Goal: Task Accomplishment & Management: Use online tool/utility

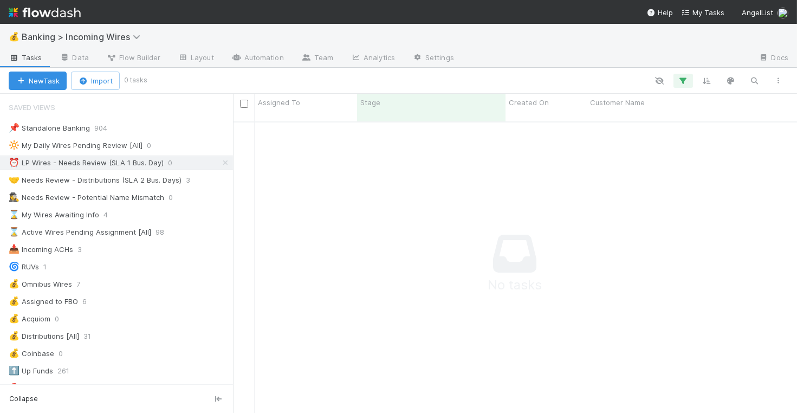
scroll to position [300, 564]
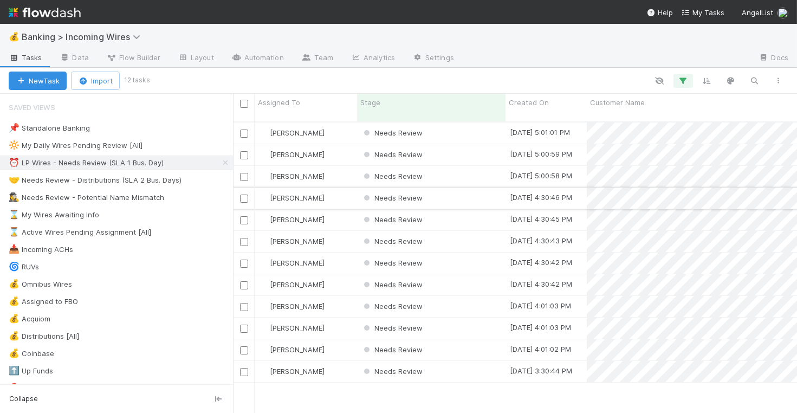
scroll to position [300, 564]
click at [462, 126] on div "Needs Review" at bounding box center [431, 132] width 148 height 21
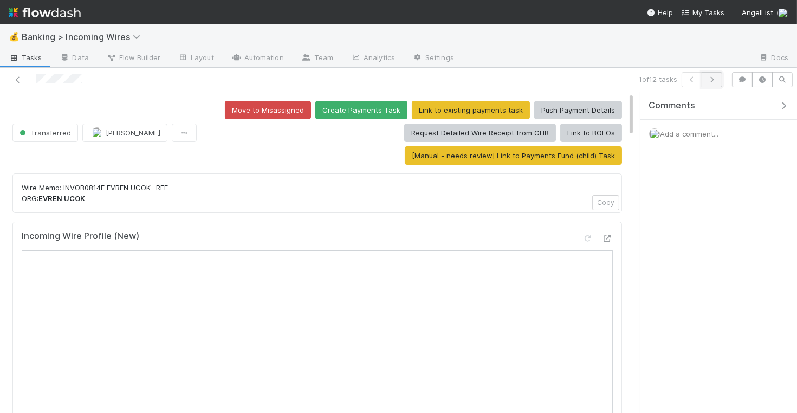
click at [718, 80] on icon "button" at bounding box center [712, 79] width 11 height 7
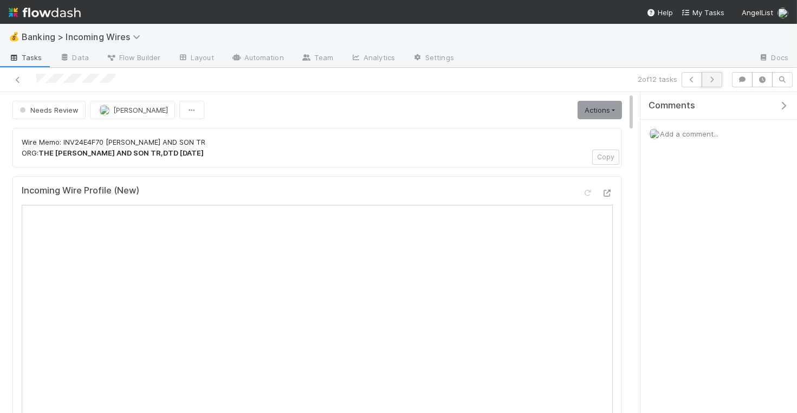
click at [715, 81] on icon "button" at bounding box center [712, 79] width 11 height 7
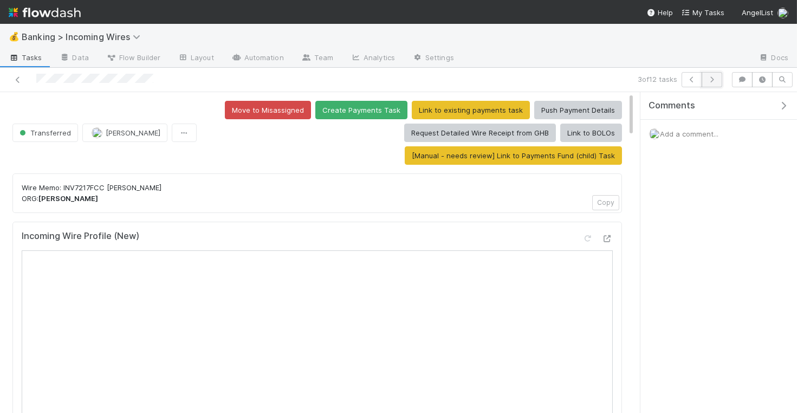
click at [713, 80] on icon "button" at bounding box center [712, 79] width 11 height 7
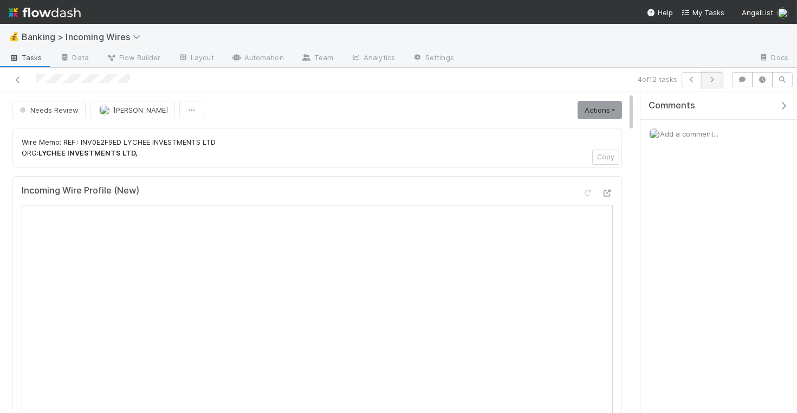
click at [713, 82] on icon "button" at bounding box center [712, 79] width 11 height 7
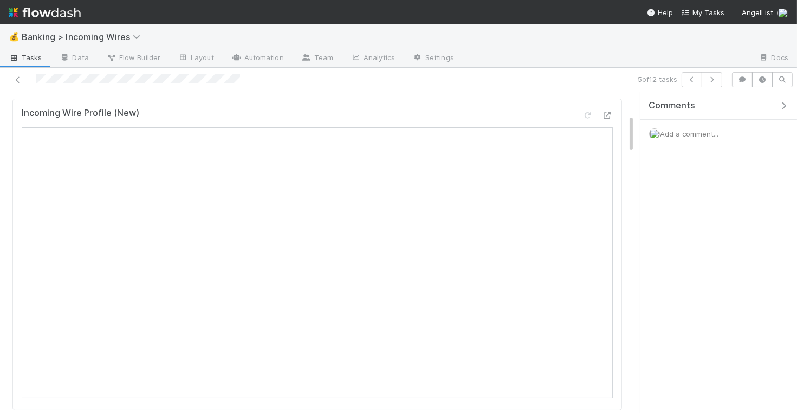
scroll to position [195, 0]
click at [721, 83] on button "button" at bounding box center [712, 79] width 21 height 15
click at [716, 81] on icon "button" at bounding box center [712, 79] width 11 height 7
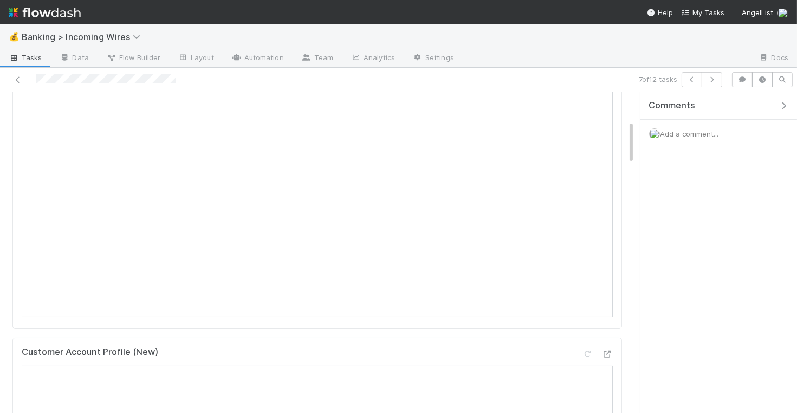
click at [692, 130] on span "Add a comment..." at bounding box center [689, 134] width 59 height 9
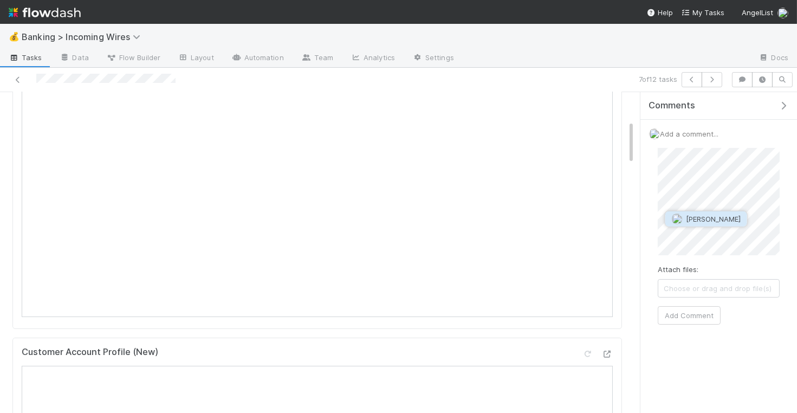
click at [706, 217] on span "Colton Smith" at bounding box center [713, 219] width 55 height 9
click at [706, 310] on button "Add Comment" at bounding box center [689, 315] width 63 height 18
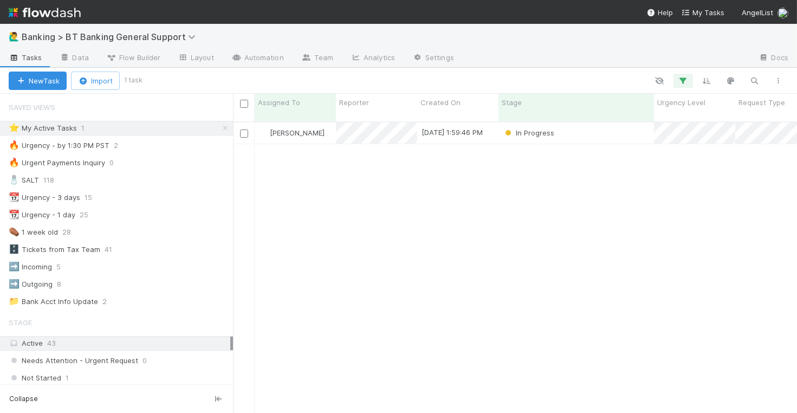
scroll to position [300, 564]
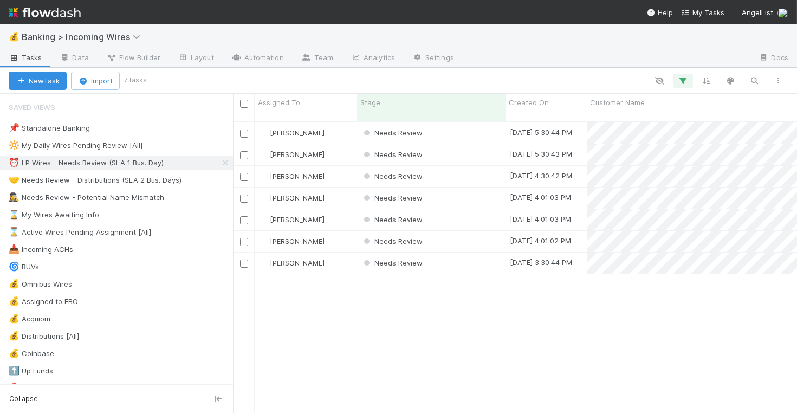
scroll to position [300, 564]
click at [481, 122] on div "Needs Review" at bounding box center [431, 132] width 148 height 21
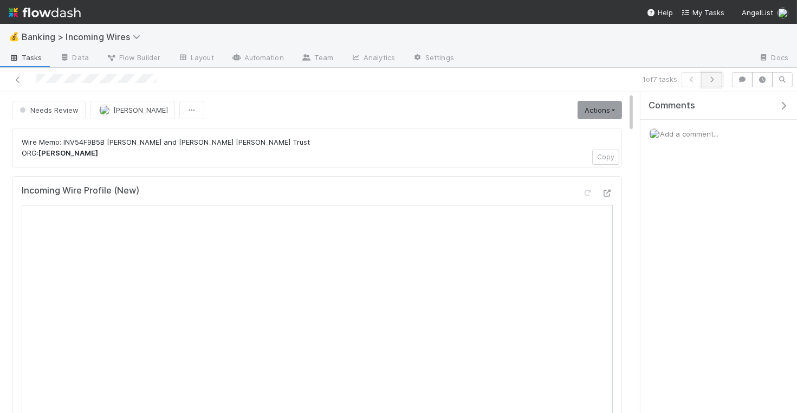
click at [713, 82] on icon "button" at bounding box center [712, 79] width 11 height 7
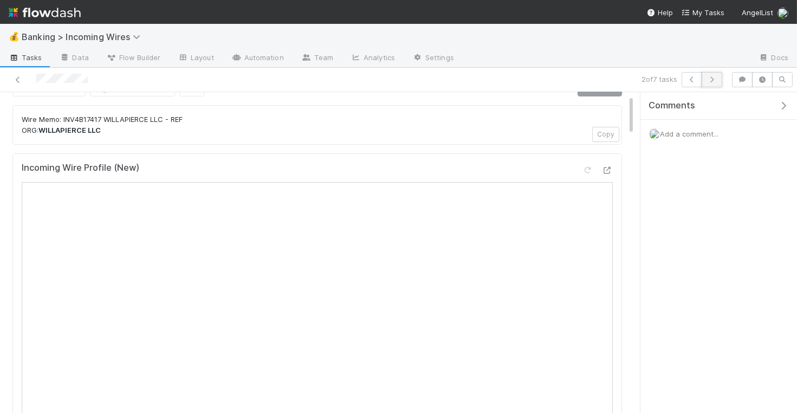
click at [716, 79] on icon "button" at bounding box center [712, 79] width 11 height 7
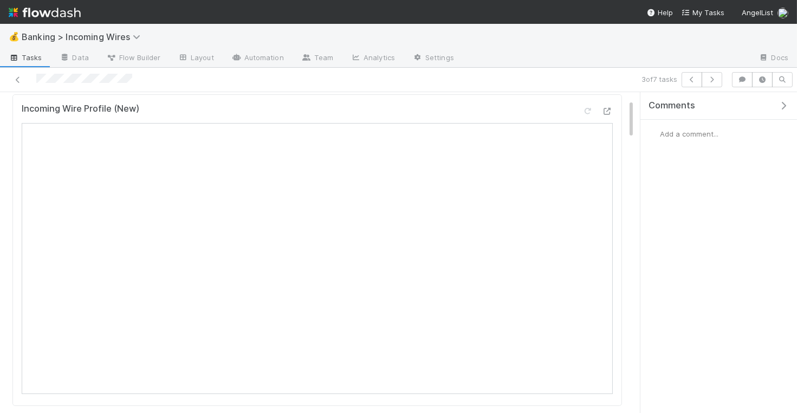
scroll to position [117, 0]
click at [715, 82] on icon "button" at bounding box center [712, 79] width 11 height 7
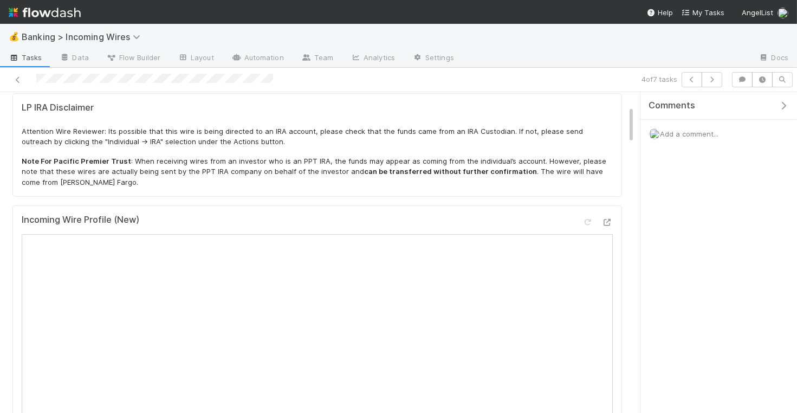
scroll to position [113, 0]
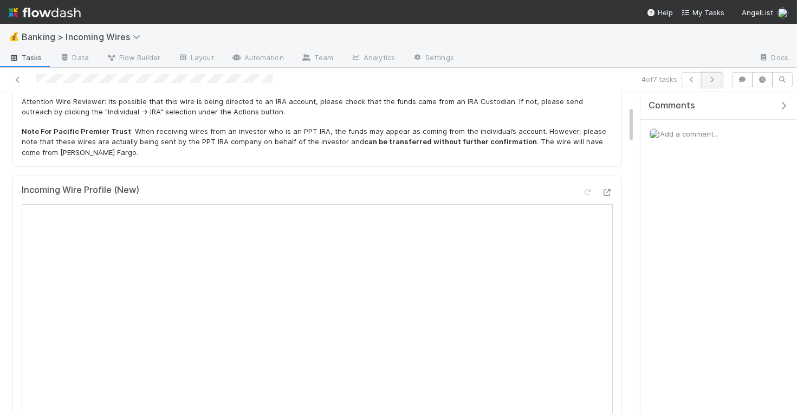
click at [708, 79] on icon "button" at bounding box center [712, 79] width 11 height 7
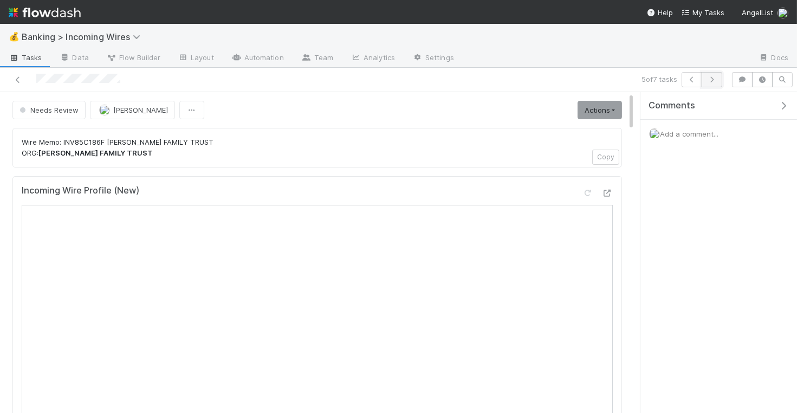
click at [714, 81] on icon "button" at bounding box center [712, 79] width 11 height 7
click at [715, 84] on button "button" at bounding box center [712, 79] width 21 height 15
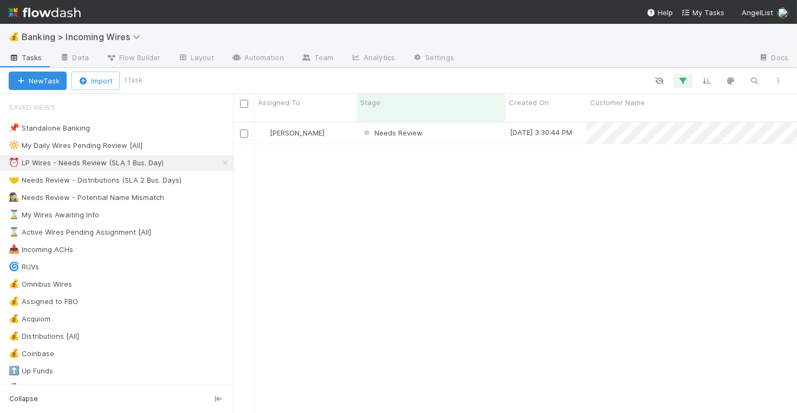
scroll to position [300, 564]
click at [469, 122] on div "Needs Review" at bounding box center [431, 132] width 148 height 21
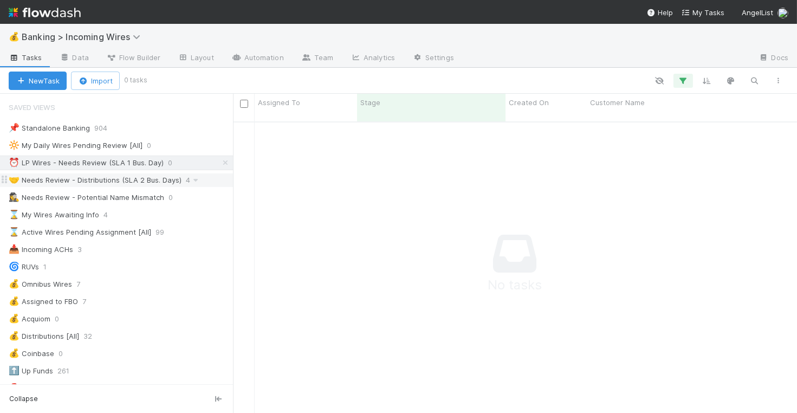
click at [117, 179] on div "🤝 Needs Review - Distributions (SLA 2 Bus. Days)" at bounding box center [95, 180] width 173 height 14
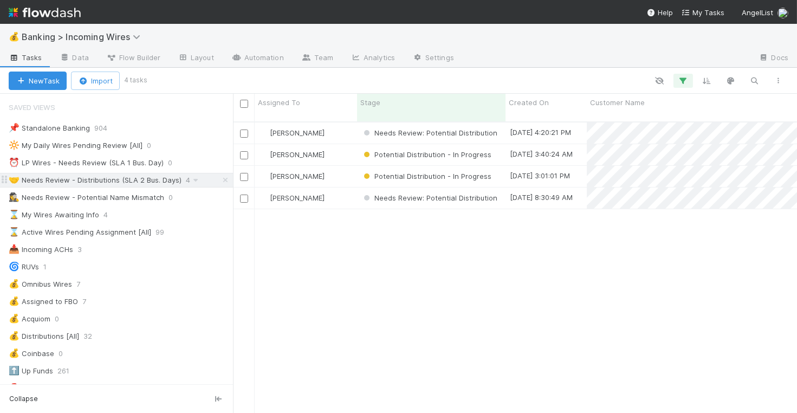
scroll to position [300, 564]
click at [338, 128] on div "[PERSON_NAME]" at bounding box center [306, 132] width 102 height 21
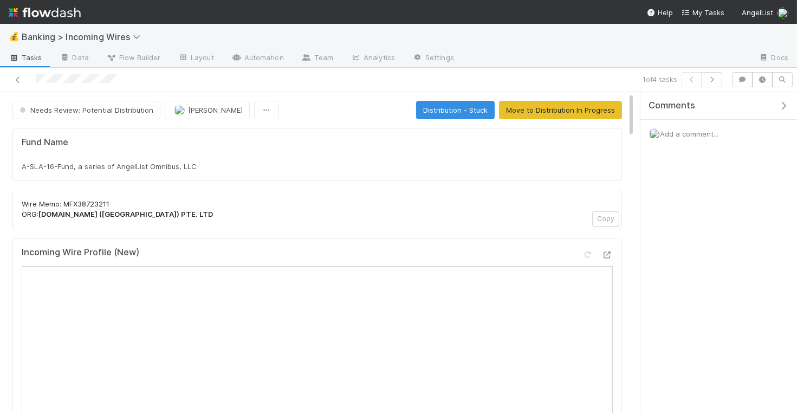
click at [258, 170] on div "Fund Name A-SLA-16-Fund, a series of AngelList Omnibus, LLC" at bounding box center [317, 154] width 610 height 53
copy div "A-SLA-16-Fund, a series of AngelList Omnibus, LLC"
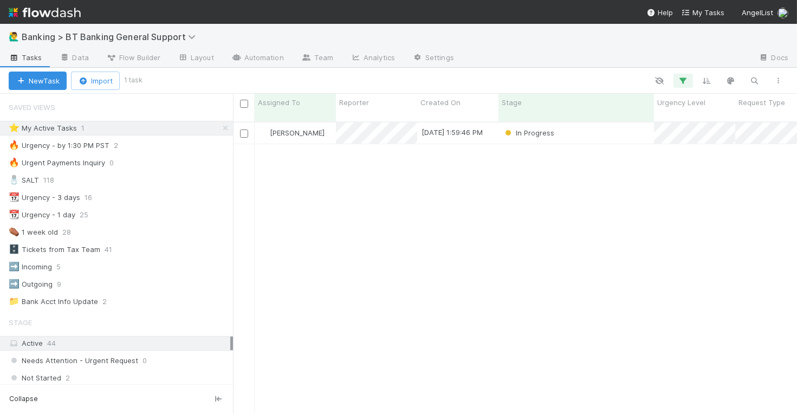
scroll to position [1, 1]
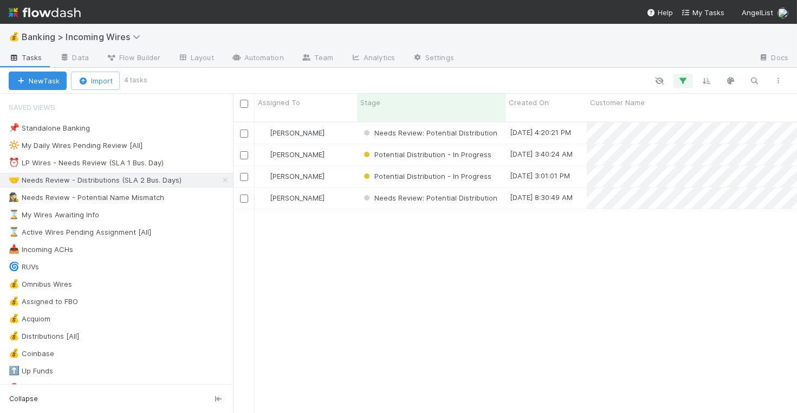
scroll to position [300, 564]
click at [340, 127] on div "[PERSON_NAME]" at bounding box center [306, 132] width 102 height 21
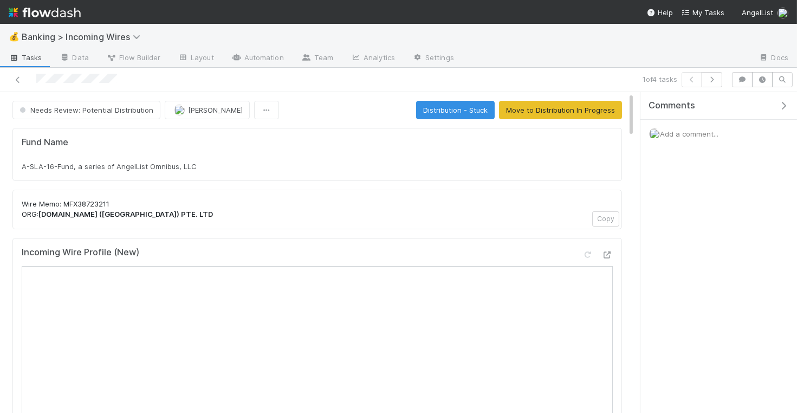
click at [227, 167] on div "A-SLA-16-Fund, a series of AngelList Omnibus, LLC" at bounding box center [317, 166] width 591 height 11
copy div "A-SLA-16-Fund, a series of AngelList Omnibus, LLC"
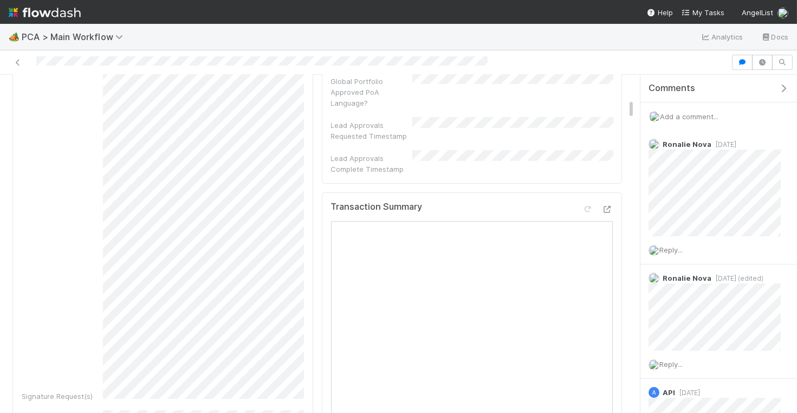
scroll to position [621, 0]
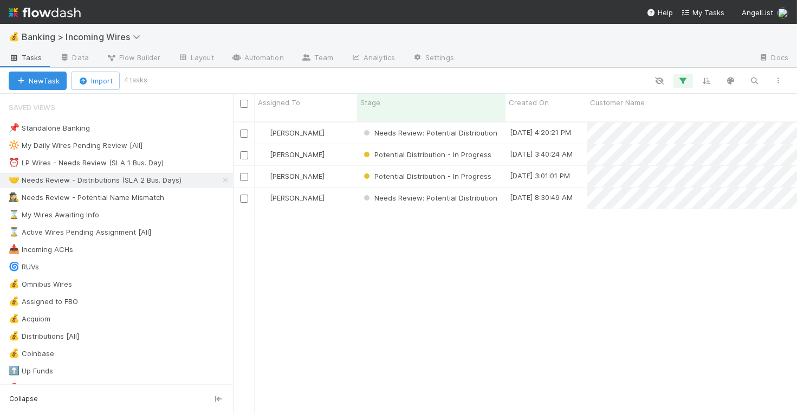
scroll to position [300, 564]
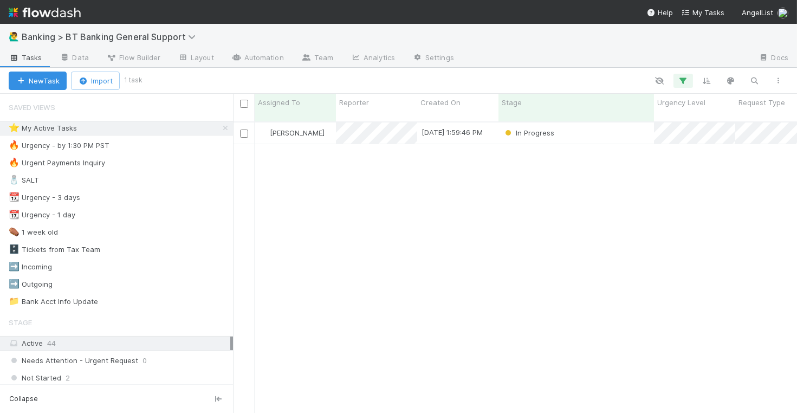
scroll to position [300, 564]
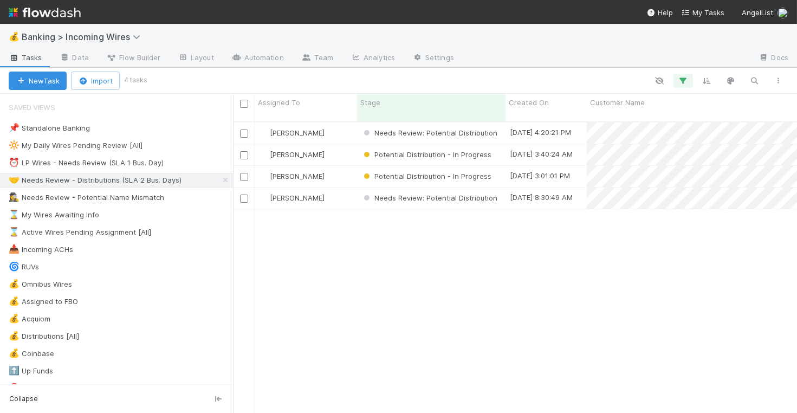
scroll to position [300, 564]
